Goal: Information Seeking & Learning: Learn about a topic

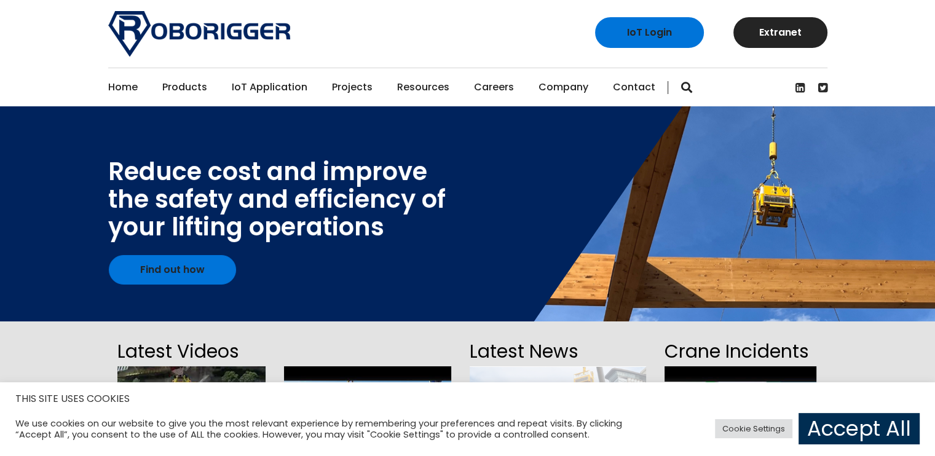
click at [825, 433] on link "Accept All" at bounding box center [858, 428] width 121 height 31
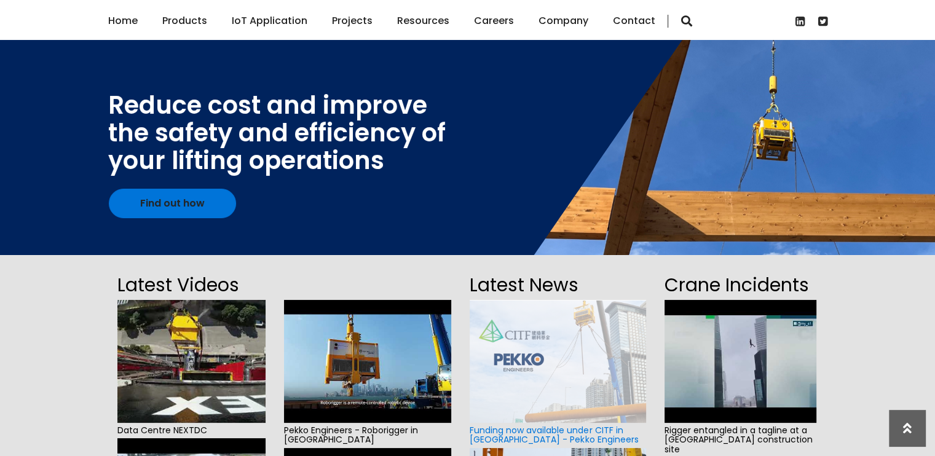
scroll to position [61, 0]
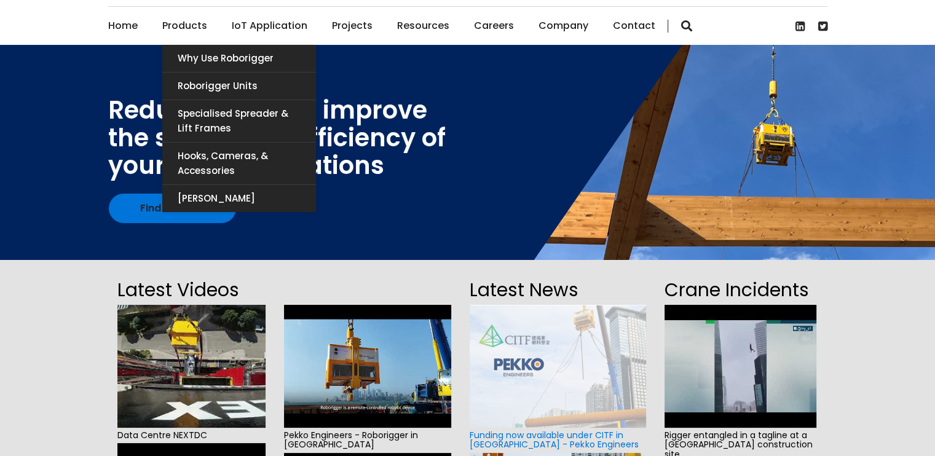
click at [192, 28] on link "Products" at bounding box center [184, 26] width 45 height 38
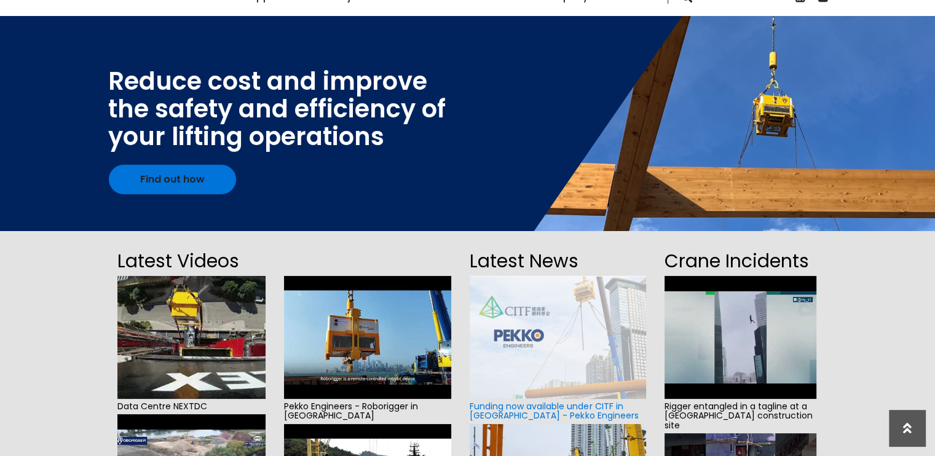
scroll to position [0, 0]
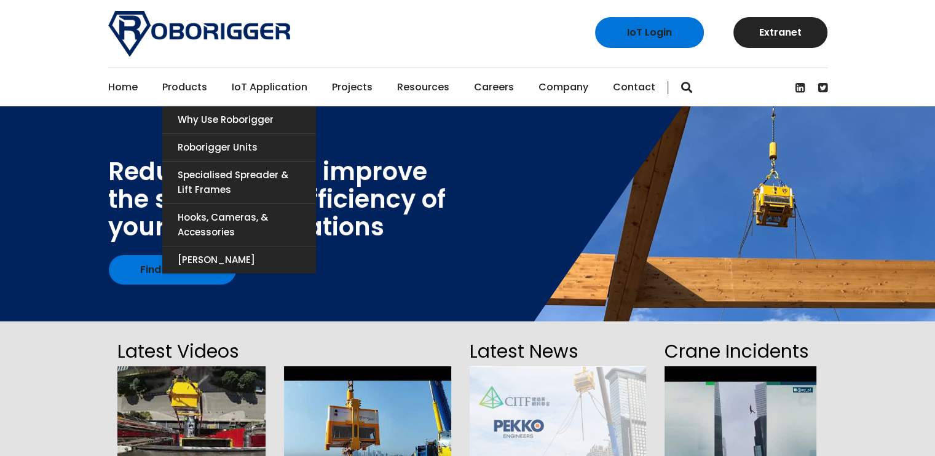
click at [203, 89] on link "Products" at bounding box center [184, 87] width 45 height 38
click at [180, 82] on link "Products" at bounding box center [184, 87] width 45 height 38
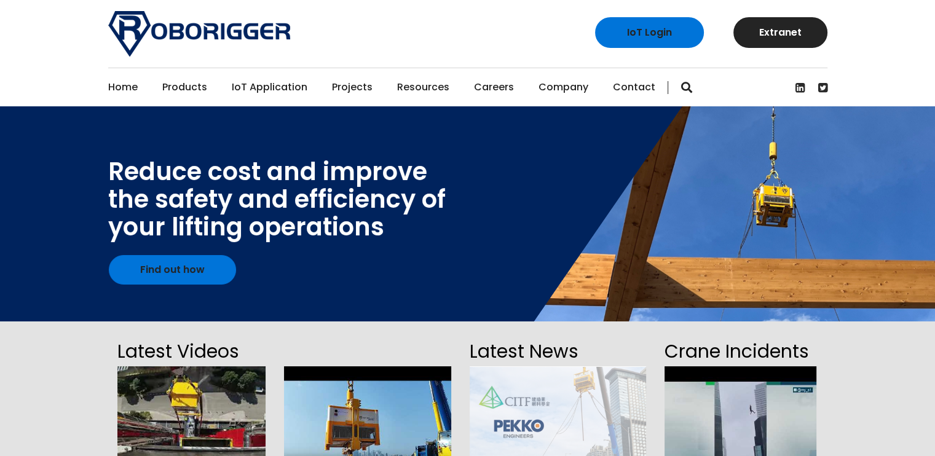
click at [681, 87] on span "button" at bounding box center [686, 87] width 11 height 12
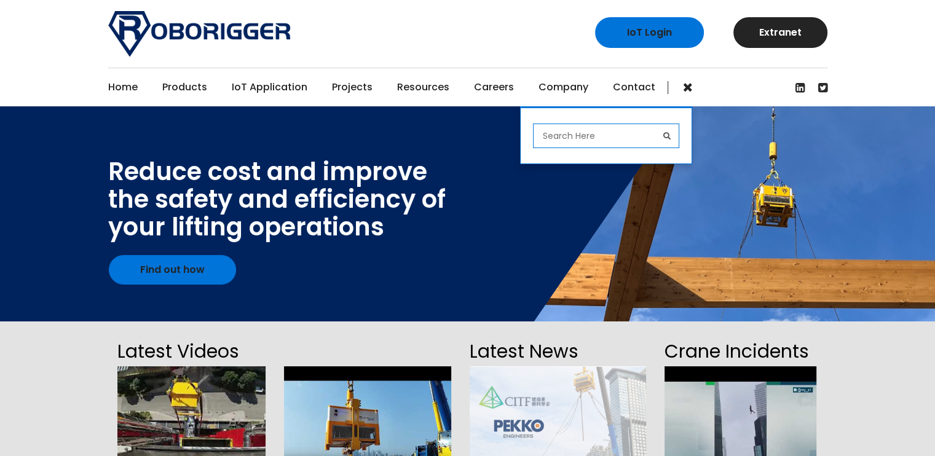
click at [630, 136] on input "search" at bounding box center [606, 135] width 146 height 25
type input "AR 15"
click at [654, 123] on button "submit" at bounding box center [666, 135] width 25 height 25
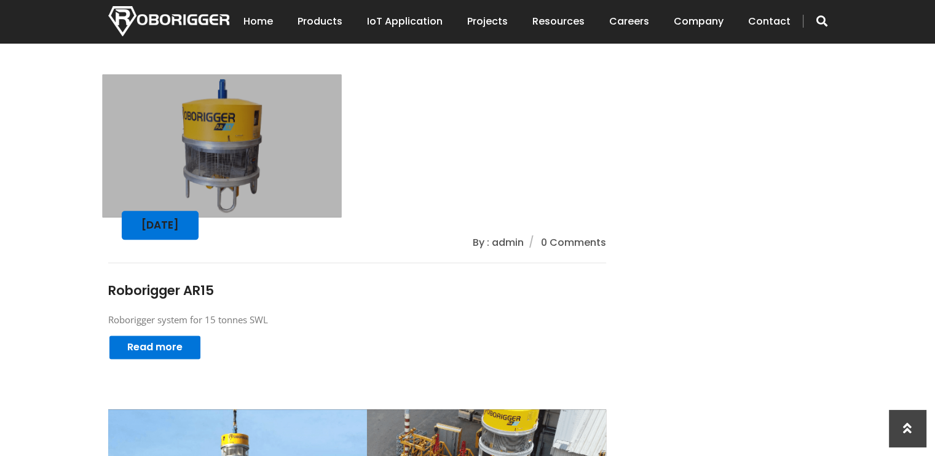
scroll to position [1413, 0]
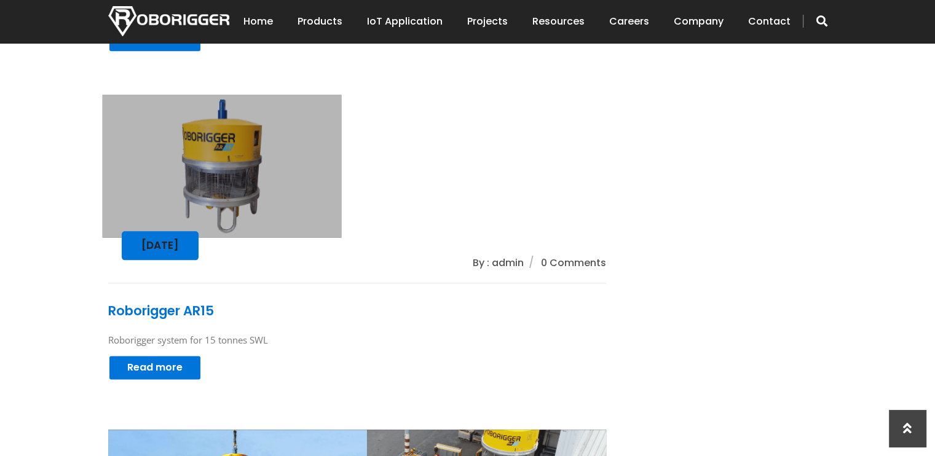
click at [195, 306] on link "Roborigger AR15" at bounding box center [161, 311] width 106 height 18
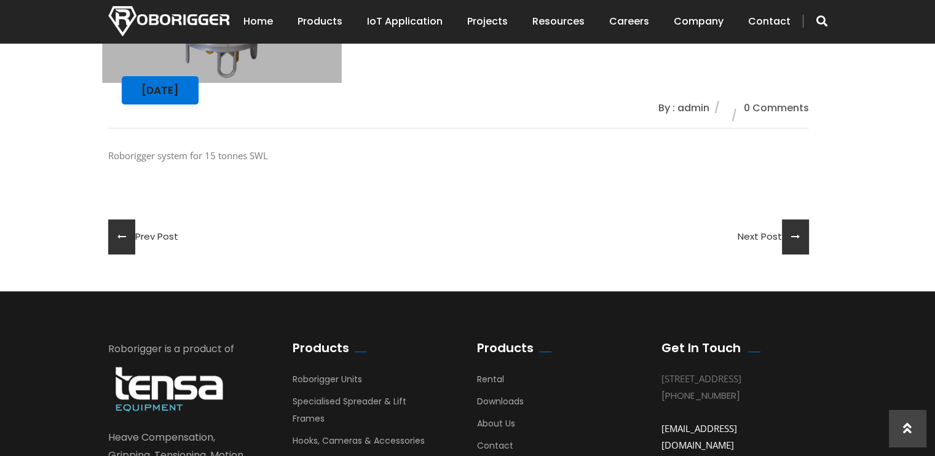
scroll to position [369, 0]
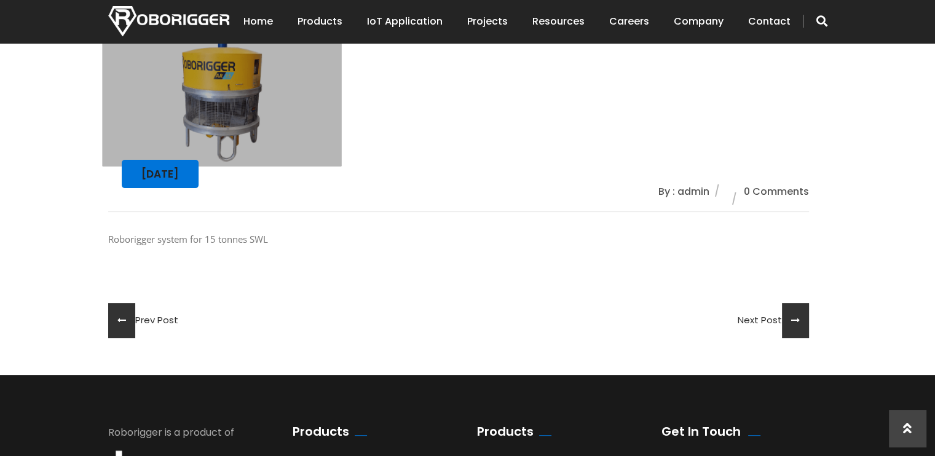
click at [232, 124] on img at bounding box center [221, 94] width 239 height 143
click at [187, 182] on div "[DATE]" at bounding box center [160, 174] width 77 height 28
click at [213, 93] on img at bounding box center [221, 94] width 239 height 143
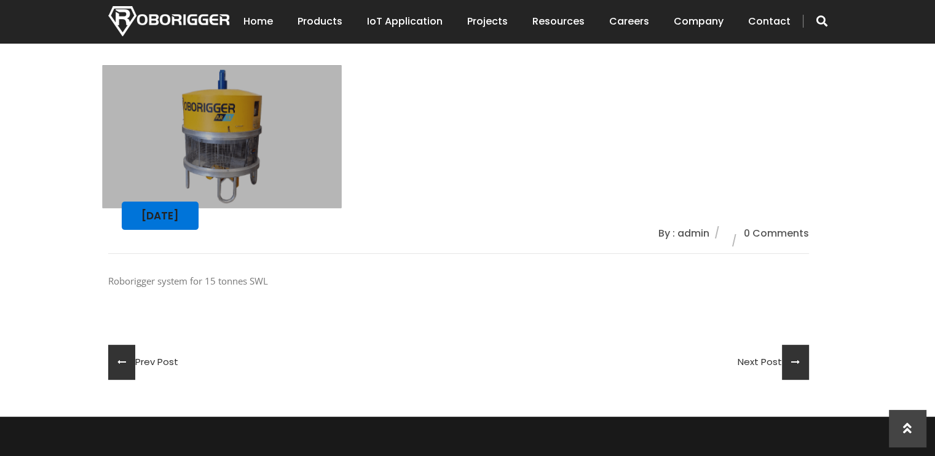
scroll to position [246, 0]
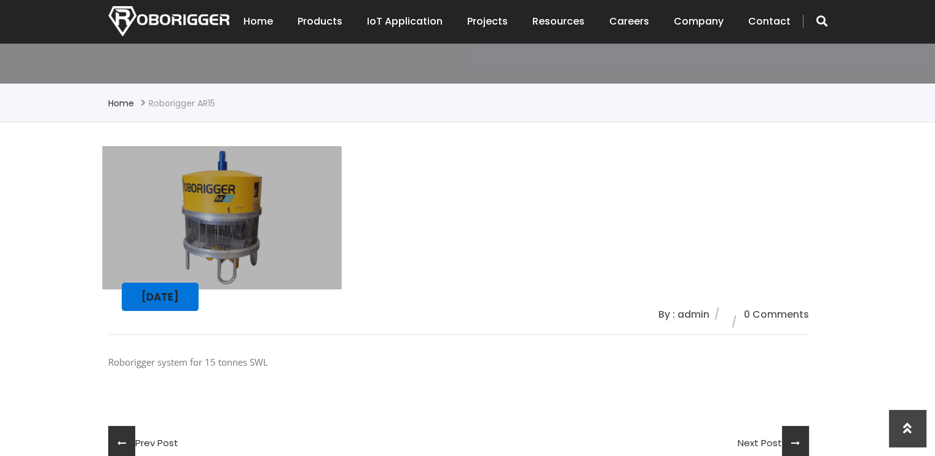
click at [194, 294] on div "January 10, 2019" at bounding box center [160, 297] width 77 height 28
drag, startPoint x: 270, startPoint y: 206, endPoint x: 261, endPoint y: 233, distance: 28.8
click at [271, 206] on img at bounding box center [221, 217] width 239 height 143
click at [172, 296] on div "January 10, 2019" at bounding box center [160, 297] width 77 height 28
click at [236, 187] on img at bounding box center [221, 217] width 239 height 143
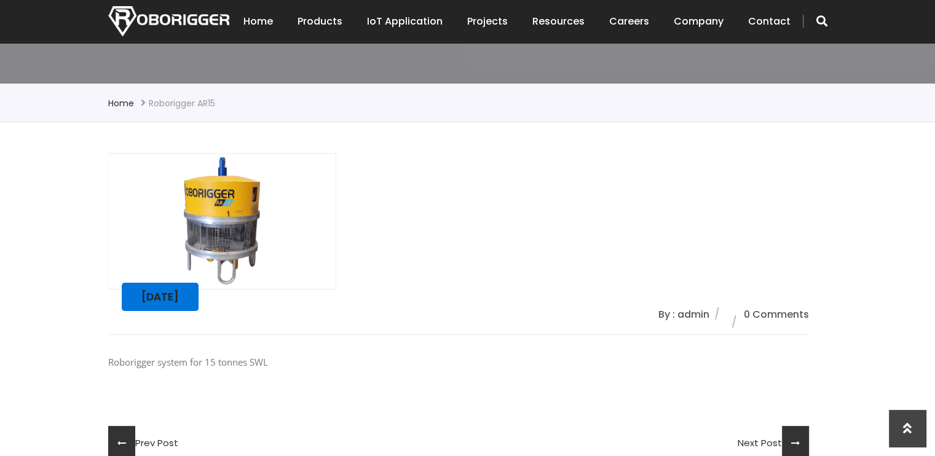
click at [179, 101] on li "Roborigger AR15" at bounding box center [182, 103] width 66 height 15
click at [128, 434] on span at bounding box center [121, 443] width 27 height 35
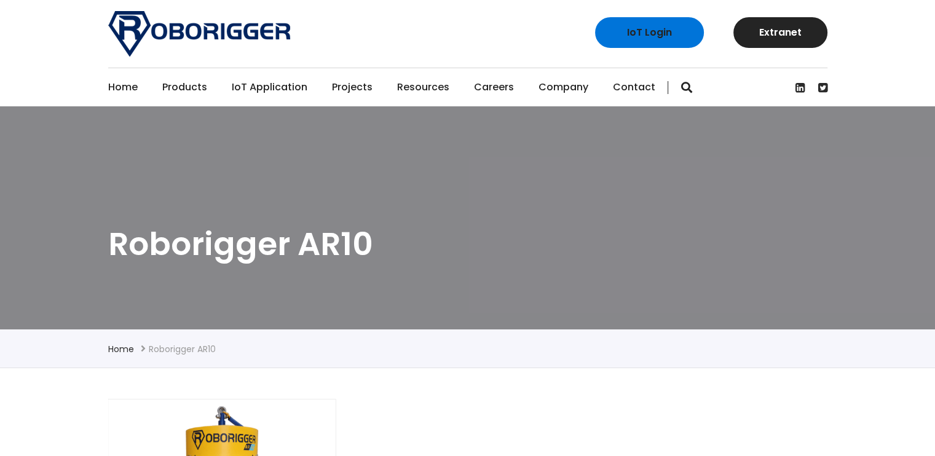
scroll to position [307, 0]
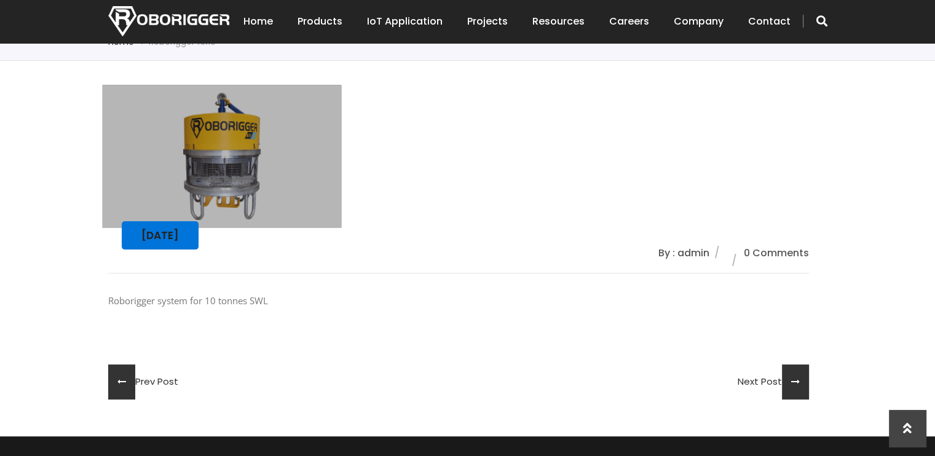
click at [315, 153] on img at bounding box center [221, 156] width 239 height 143
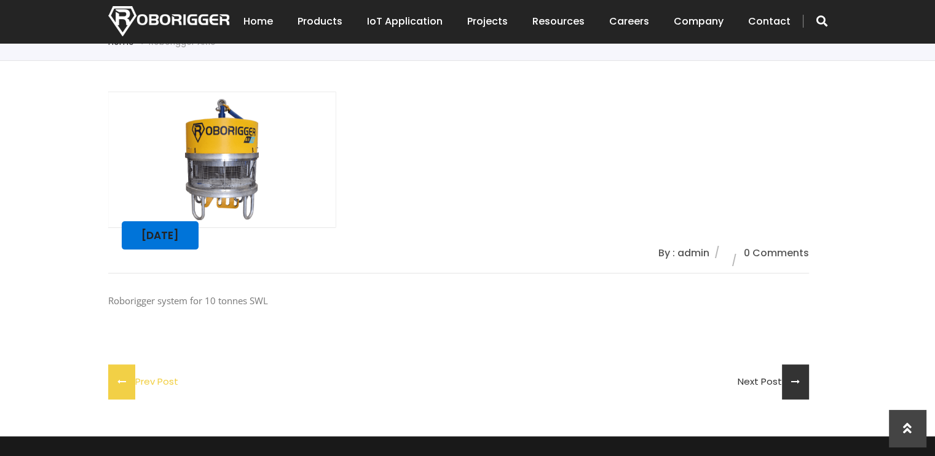
click at [135, 386] on div "Prev Post" at bounding box center [143, 381] width 70 height 35
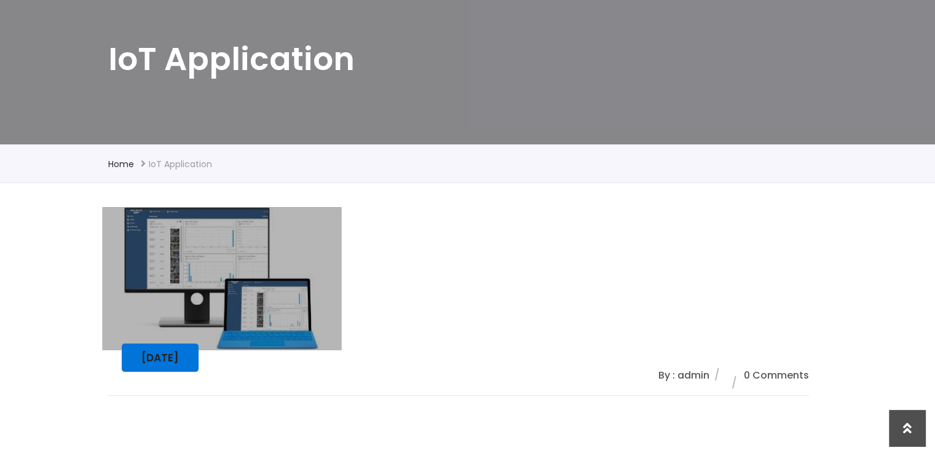
scroll to position [61, 0]
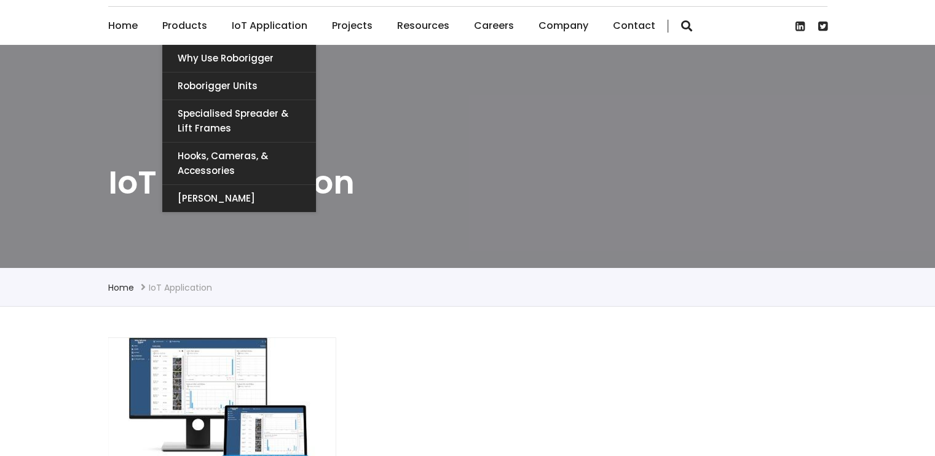
click at [185, 25] on link "Products" at bounding box center [184, 26] width 45 height 38
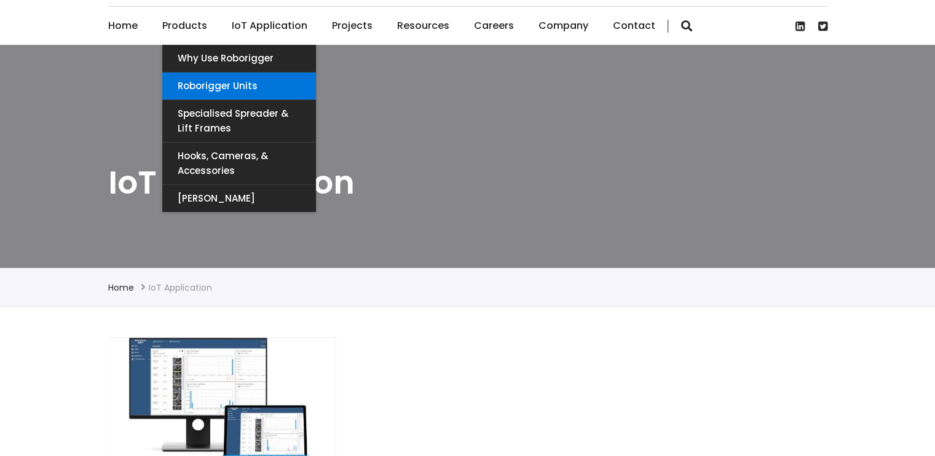
click at [254, 82] on link "Roborigger Units" at bounding box center [239, 86] width 154 height 27
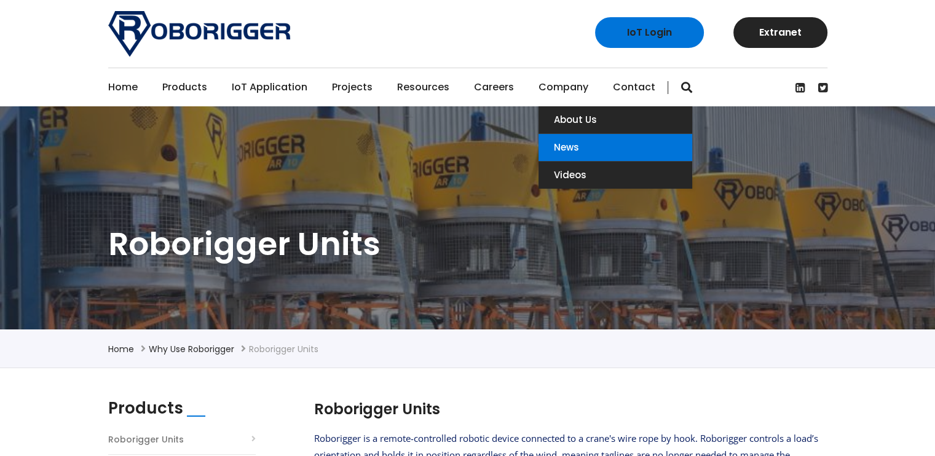
click at [565, 146] on link "News" at bounding box center [615, 147] width 154 height 27
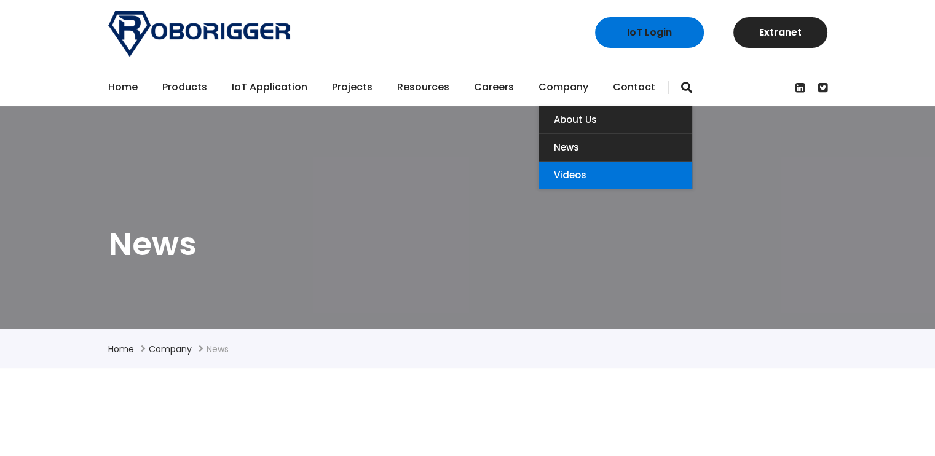
click at [578, 176] on link "Videos" at bounding box center [615, 175] width 154 height 27
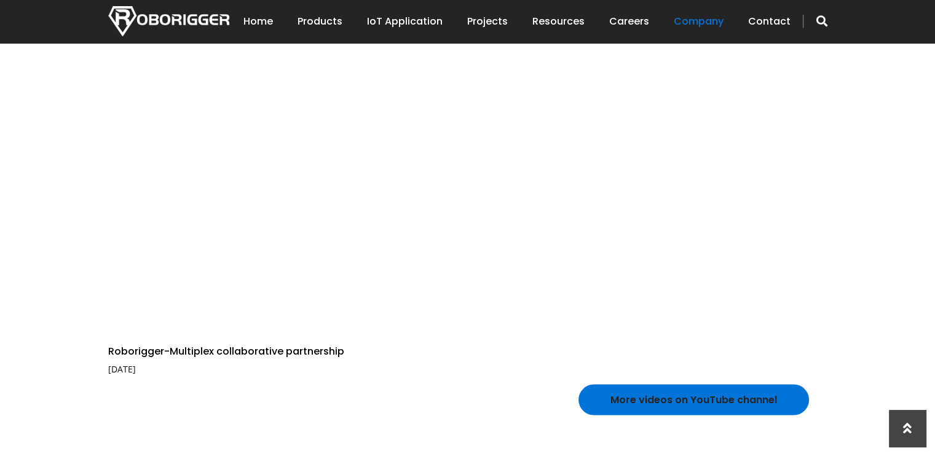
scroll to position [2703, 0]
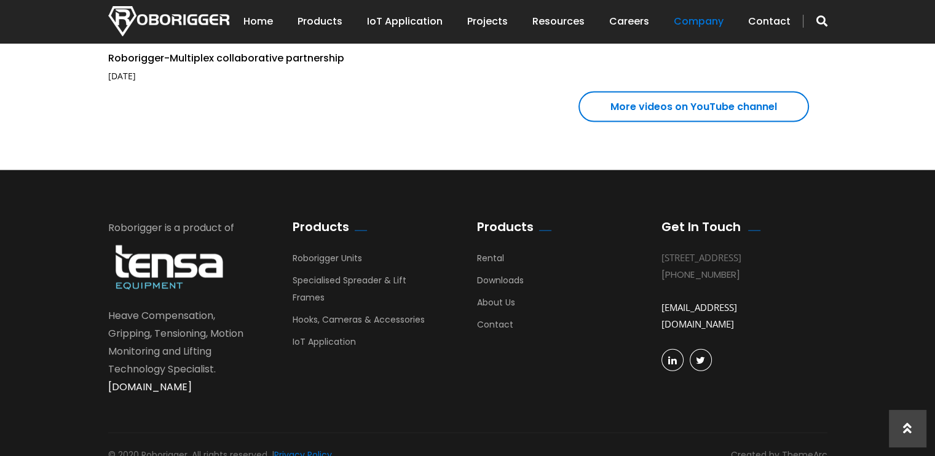
click at [645, 105] on link "More videos on YouTube channel" at bounding box center [693, 107] width 230 height 31
